Goal: Find specific page/section: Find specific page/section

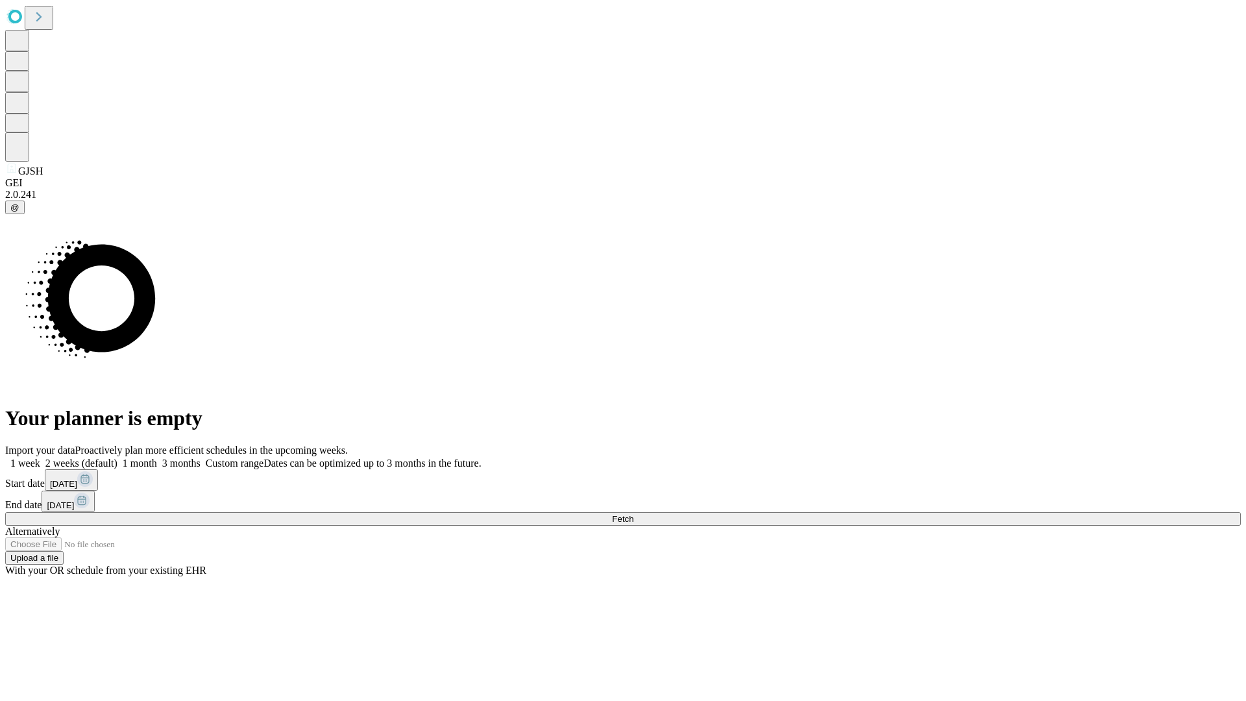
click at [634, 514] on span "Fetch" at bounding box center [622, 519] width 21 height 10
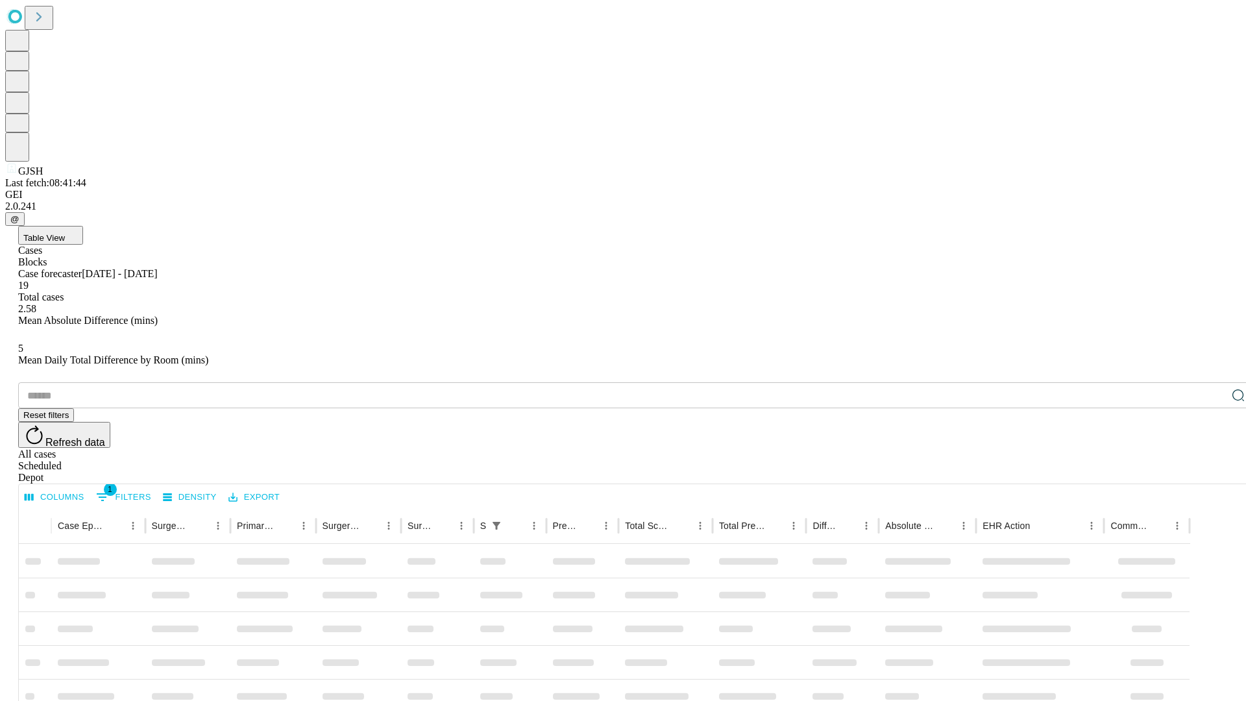
click at [1212, 472] on div "Depot" at bounding box center [636, 478] width 1236 height 12
